Goal: Transaction & Acquisition: Book appointment/travel/reservation

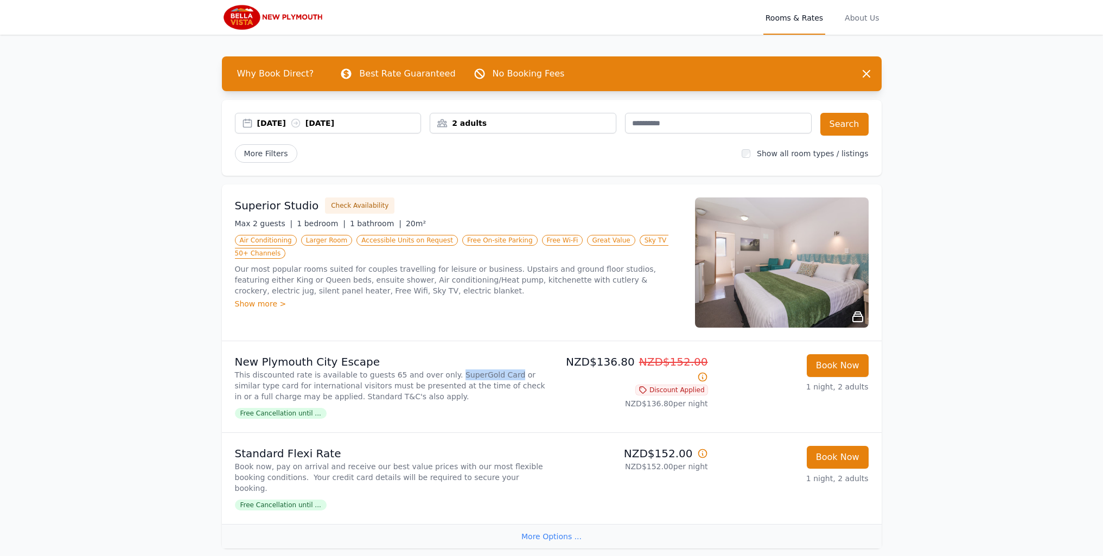
drag, startPoint x: 435, startPoint y: 375, endPoint x: 489, endPoint y: 372, distance: 53.8
click at [489, 372] on p "This discounted rate is available to guests 65 and over only. SuperGold Card or…" at bounding box center [391, 386] width 313 height 33
click at [293, 411] on span "Free Cancellation until ..." at bounding box center [281, 413] width 92 height 11
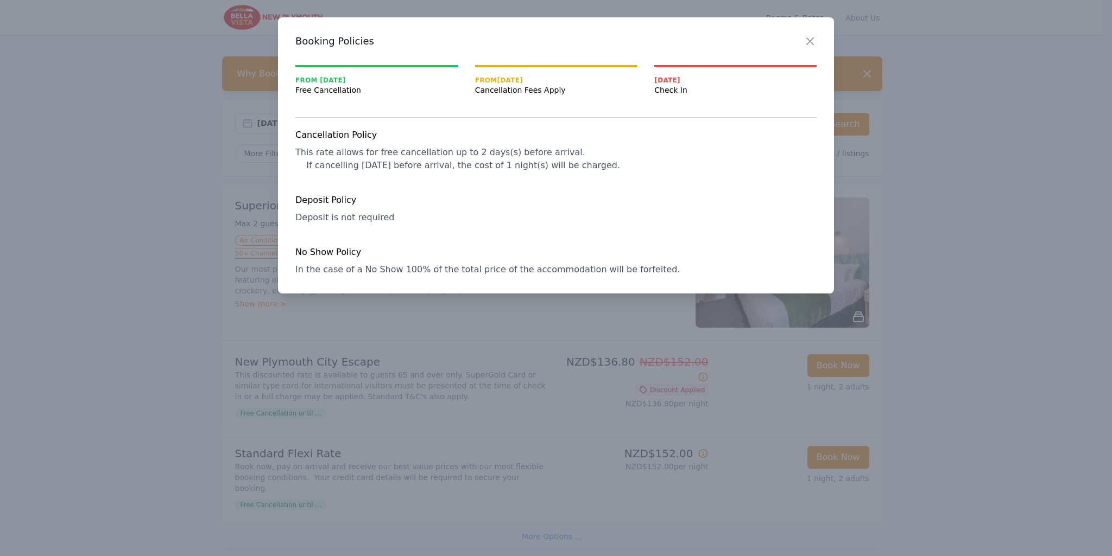
click at [607, 268] on span "In the case of a No Show 100% of the total price of the accommodation will be f…" at bounding box center [487, 269] width 384 height 10
copy span "forfeited"
click at [664, 277] on div "Close Booking Policies From [DATE] Free Cancellation From [DATE] Cancellation F…" at bounding box center [556, 155] width 556 height 276
drag, startPoint x: 658, startPoint y: 270, endPoint x: 294, endPoint y: 269, distance: 364.8
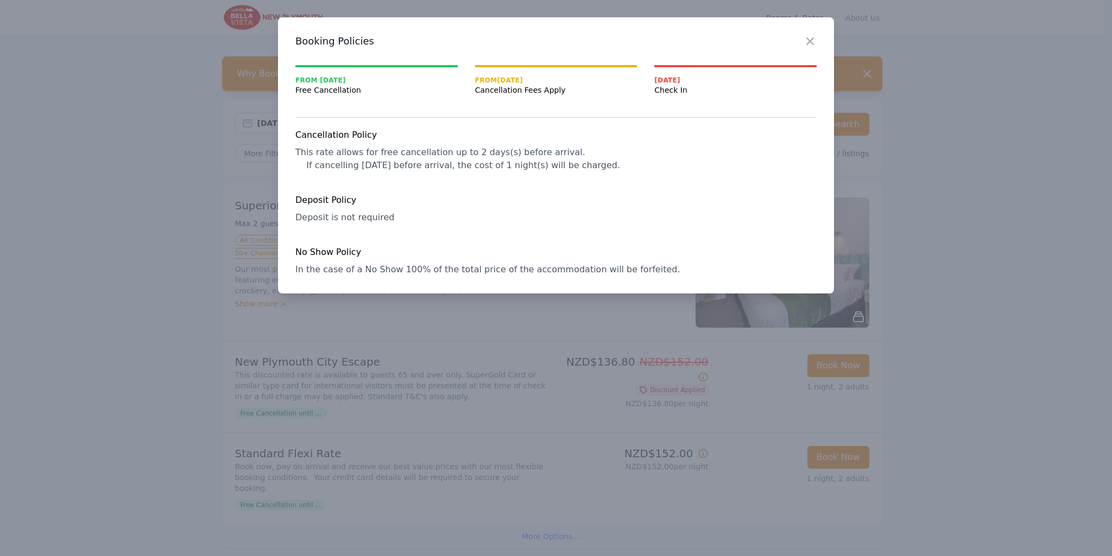
click at [294, 269] on div "Close Booking Policies From [DATE] Free Cancellation From [DATE] Cancellation F…" at bounding box center [556, 155] width 556 height 276
copy span "In the case of a No Show 100% of the total price of the accommodation will be f…"
click at [804, 42] on icon "button" at bounding box center [809, 41] width 13 height 13
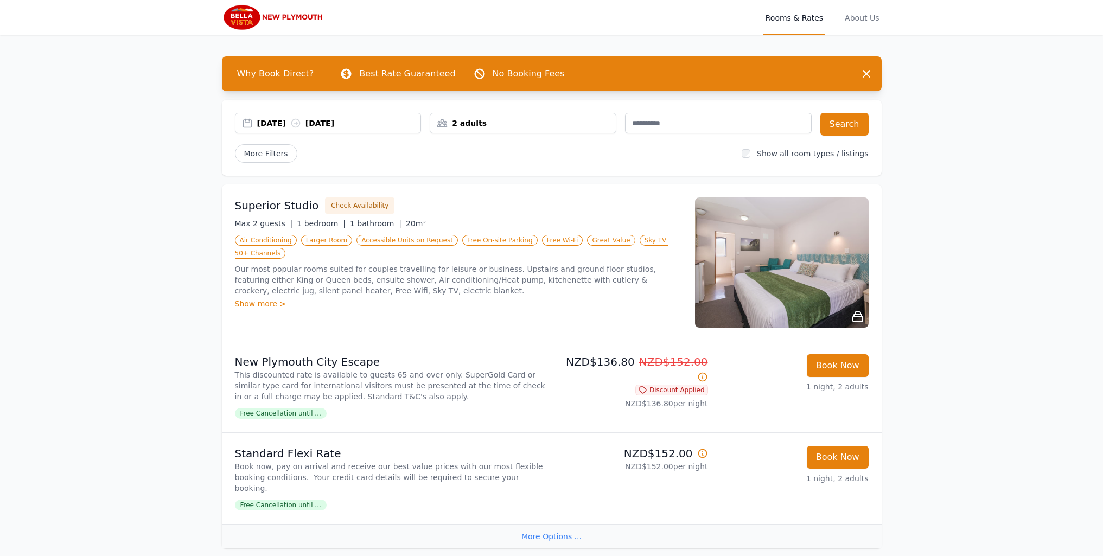
click at [274, 416] on span "Free Cancellation until ..." at bounding box center [281, 413] width 92 height 11
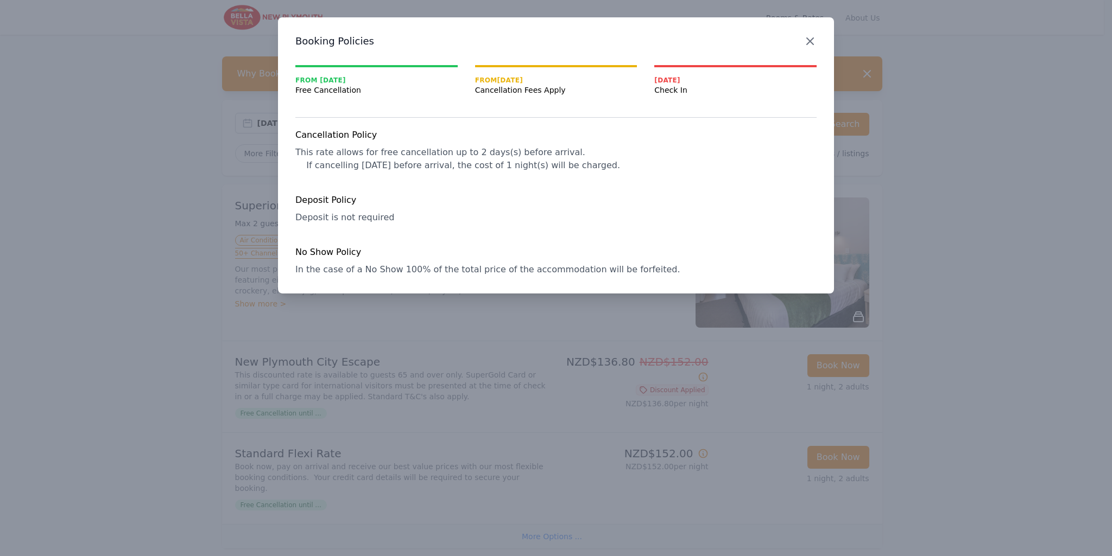
click at [807, 45] on icon "button" at bounding box center [809, 41] width 13 height 13
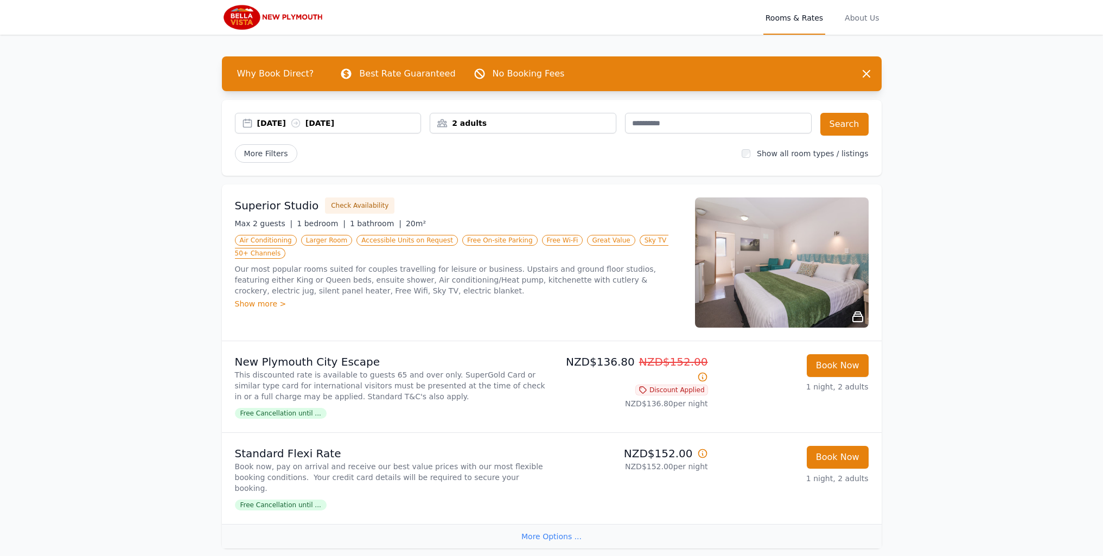
click at [278, 414] on span "Free Cancellation until ..." at bounding box center [281, 413] width 92 height 11
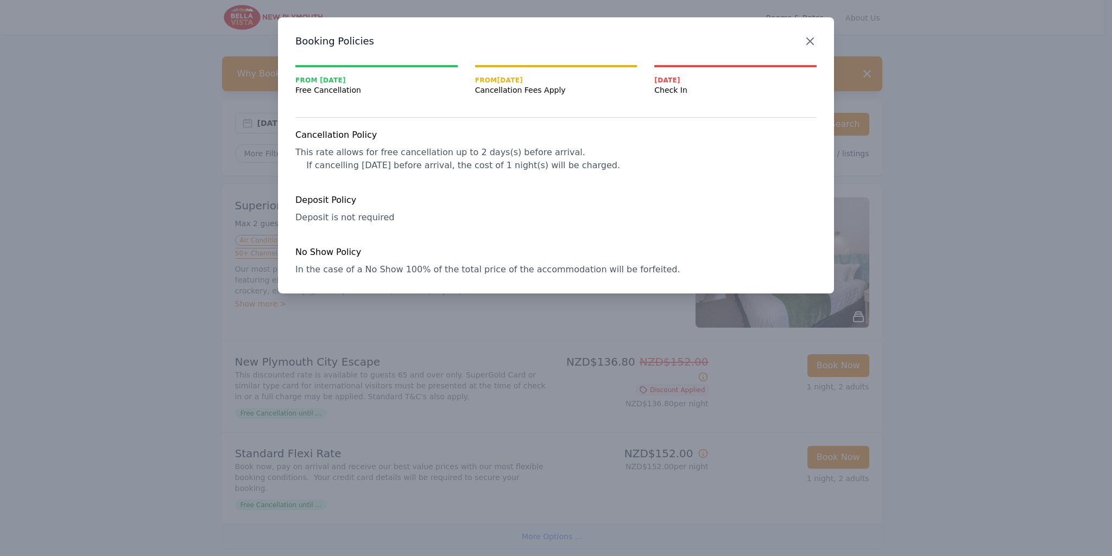
click at [815, 37] on icon "button" at bounding box center [809, 41] width 13 height 13
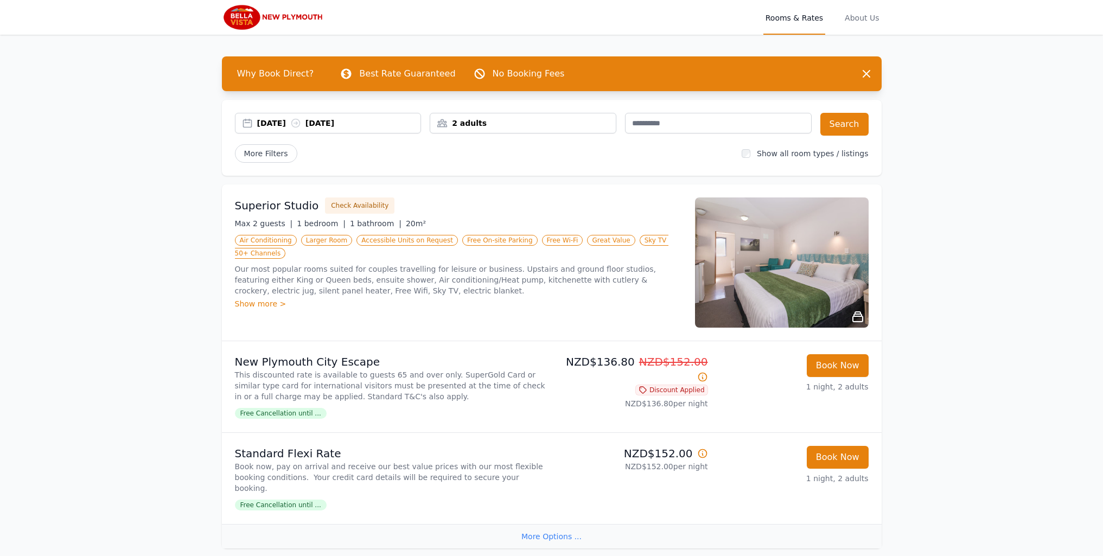
click at [275, 415] on span "Free Cancellation until ..." at bounding box center [281, 413] width 92 height 11
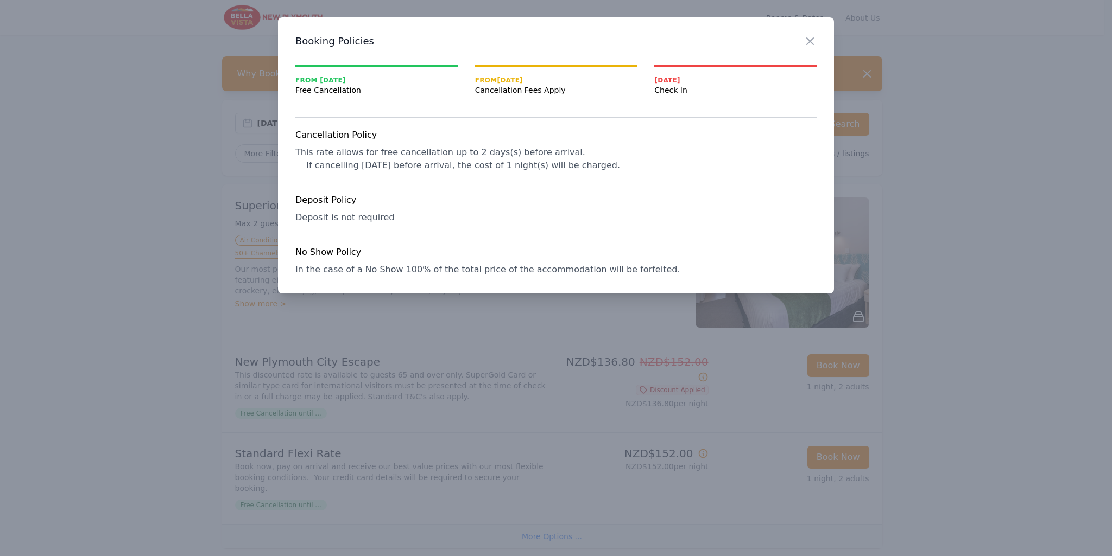
click at [607, 273] on span "In the case of a No Show 100% of the total price of the accommodation will be f…" at bounding box center [487, 269] width 384 height 10
copy span "forfeited"
